Goal: Task Accomplishment & Management: Manage account settings

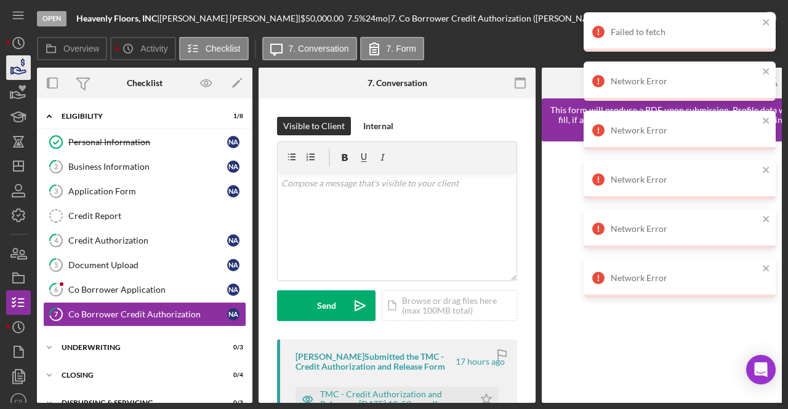
scroll to position [19, 0]
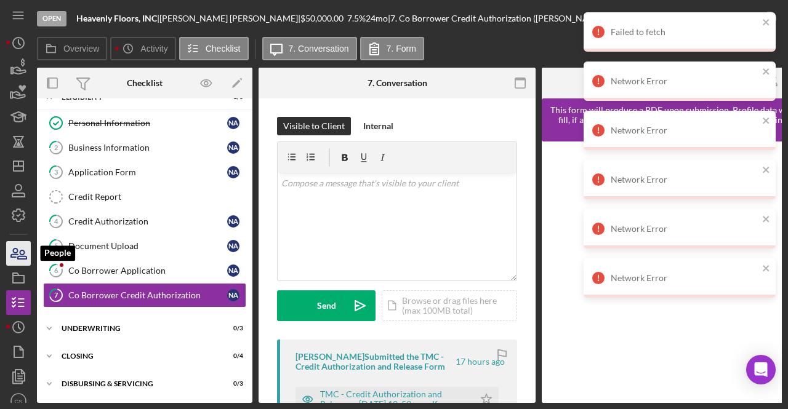
click at [18, 248] on icon "button" at bounding box center [18, 253] width 31 height 31
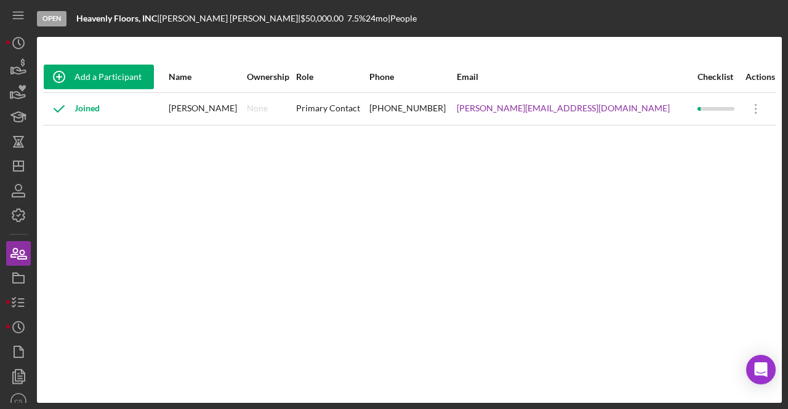
click at [599, 183] on div "Add a Participant Name Ownership Role Phone Email Checklist Actions Joined [PER…" at bounding box center [409, 220] width 745 height 317
click at [16, 180] on icon "button" at bounding box center [18, 190] width 31 height 31
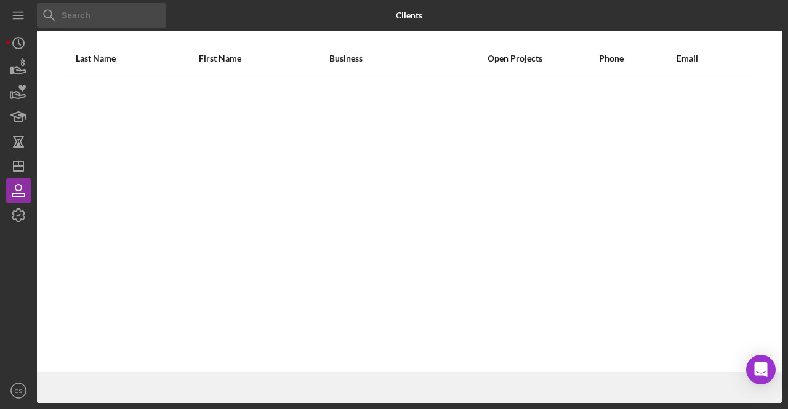
click at [91, 17] on input at bounding box center [101, 15] width 129 height 25
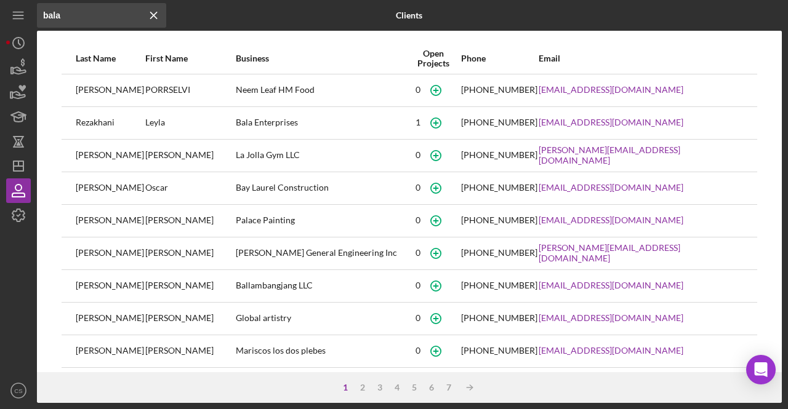
type input "bala"
